Goal: Task Accomplishment & Management: Manage account settings

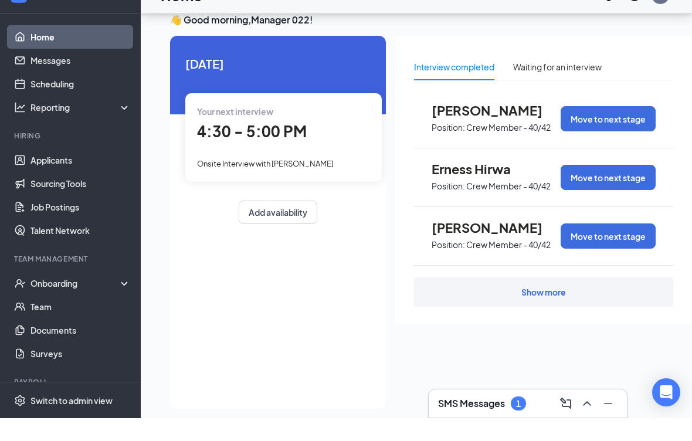
scroll to position [10, 0]
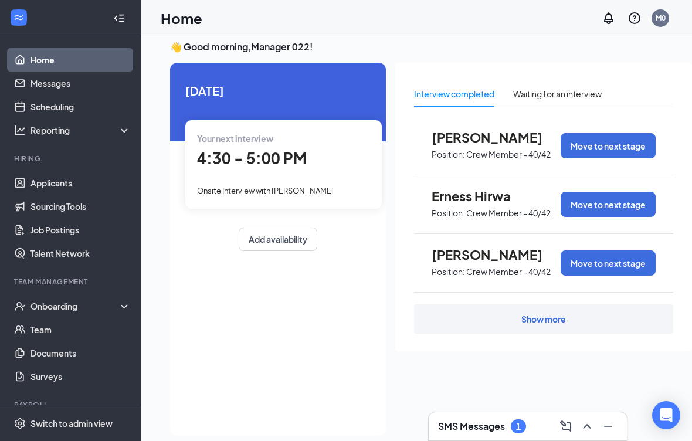
click at [50, 306] on div "Onboarding" at bounding box center [76, 306] width 90 height 12
click at [45, 337] on link "Overview" at bounding box center [81, 329] width 100 height 23
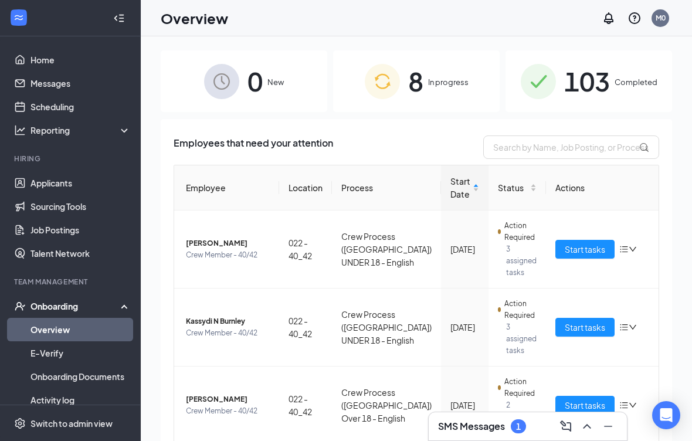
click at [480, 93] on div "103 Completed" at bounding box center [589, 81] width 167 height 62
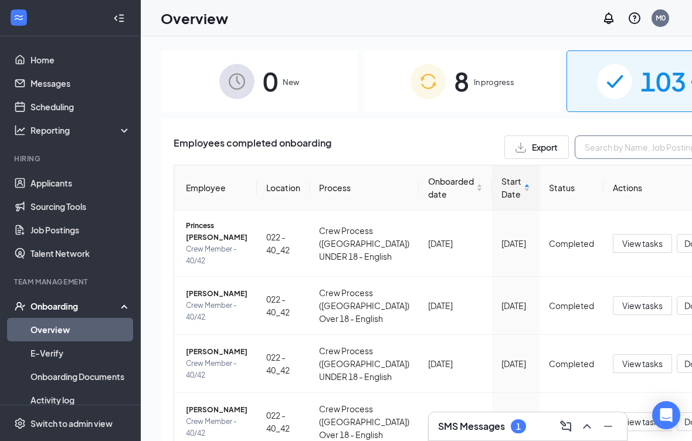
click at [480, 154] on input "text" at bounding box center [663, 147] width 176 height 23
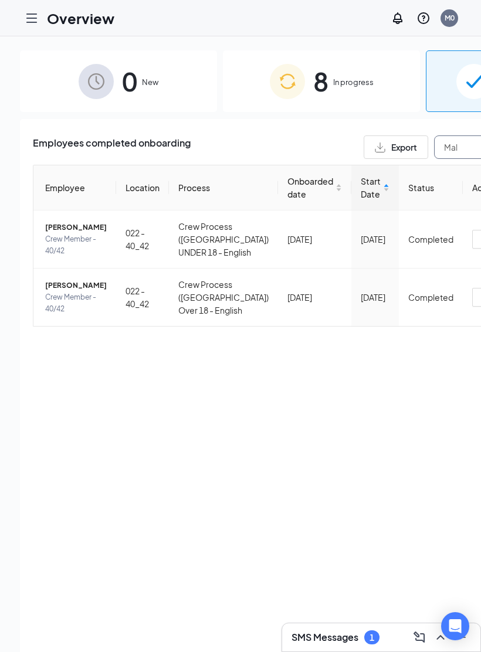
type input "Mal"
click at [73, 292] on span "[PERSON_NAME]" at bounding box center [76, 286] width 62 height 12
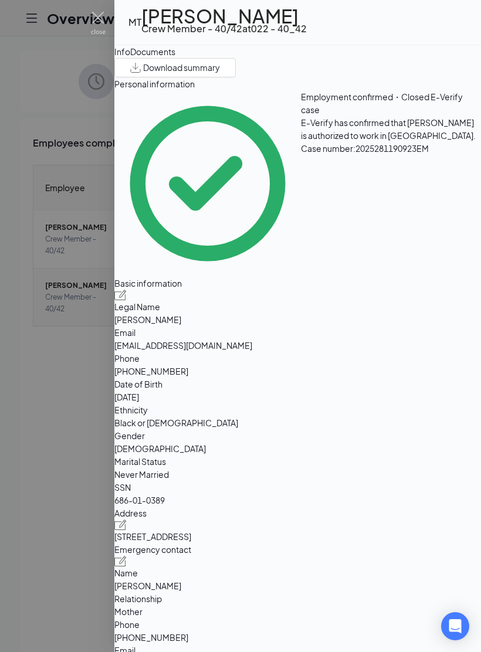
click at [175, 58] on button "Documents" at bounding box center [152, 51] width 45 height 13
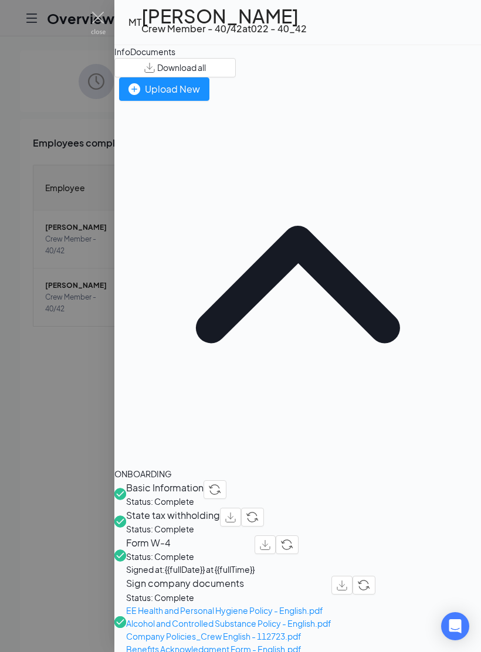
click at [200, 96] on div "Upload New" at bounding box center [164, 89] width 72 height 15
click at [90, 15] on div at bounding box center [240, 326] width 481 height 652
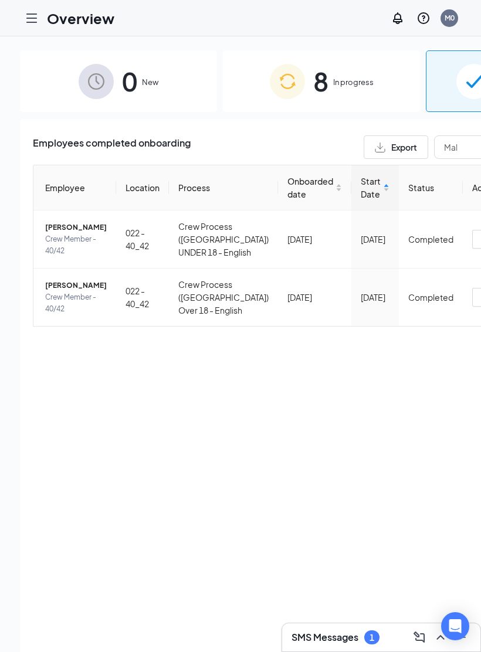
click at [90, 15] on h1 "Overview" at bounding box center [80, 18] width 67 height 20
